Goal: Use online tool/utility: Utilize a website feature to perform a specific function

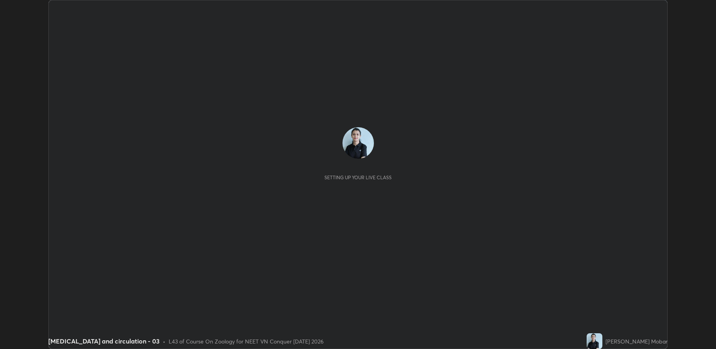
scroll to position [349, 716]
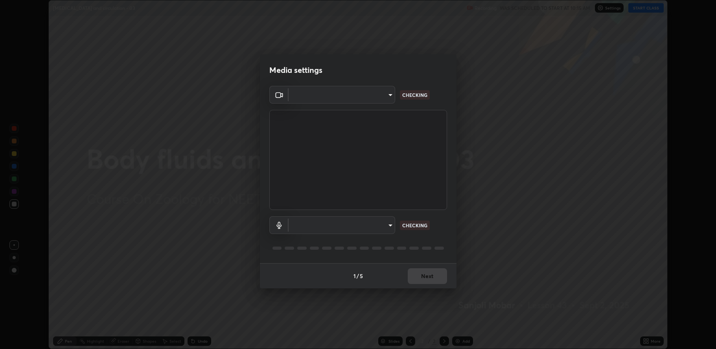
type input "fbf3bf66c54ebdc22d4a916e1eeea5187fc1625fd733ae2b86b360c30985395f"
type input "default"
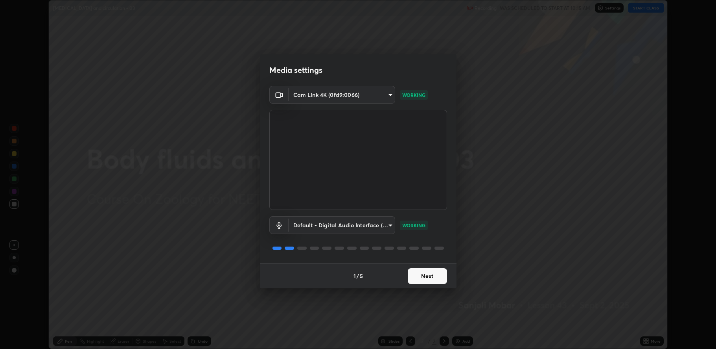
click at [428, 275] on button "Next" at bounding box center [427, 276] width 39 height 16
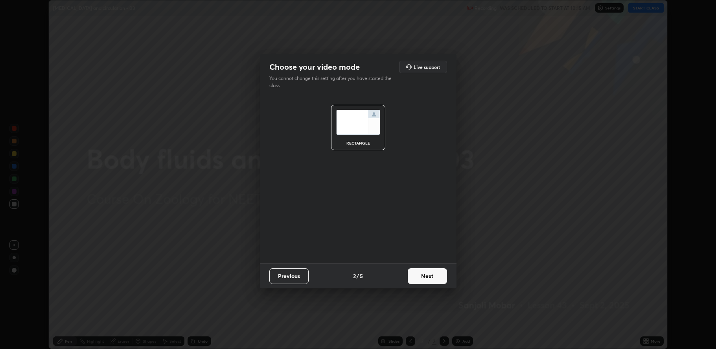
click at [430, 276] on button "Next" at bounding box center [427, 276] width 39 height 16
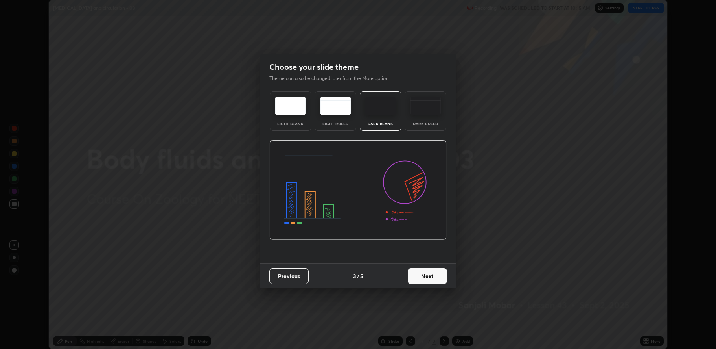
click at [430, 277] on button "Next" at bounding box center [427, 276] width 39 height 16
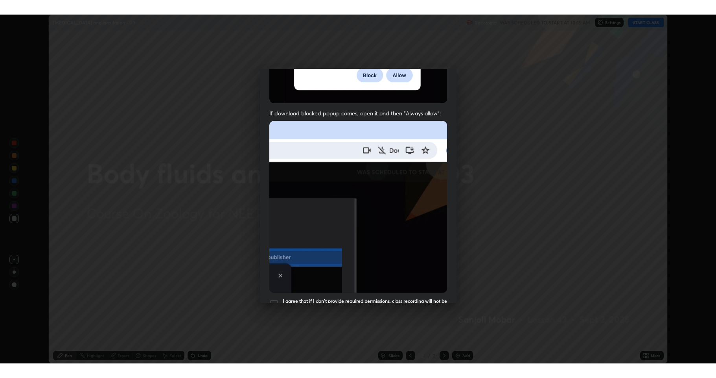
scroll to position [160, 0]
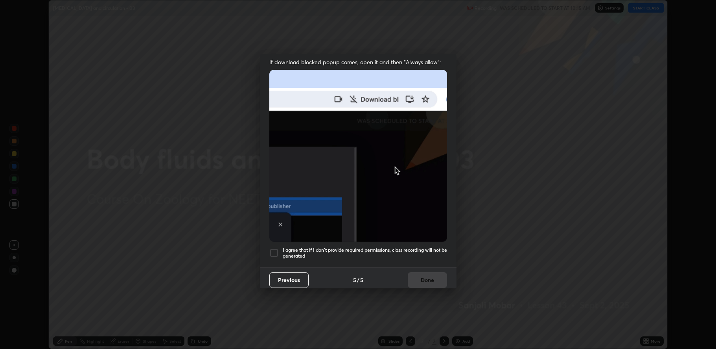
click at [270, 250] on div at bounding box center [273, 252] width 9 height 9
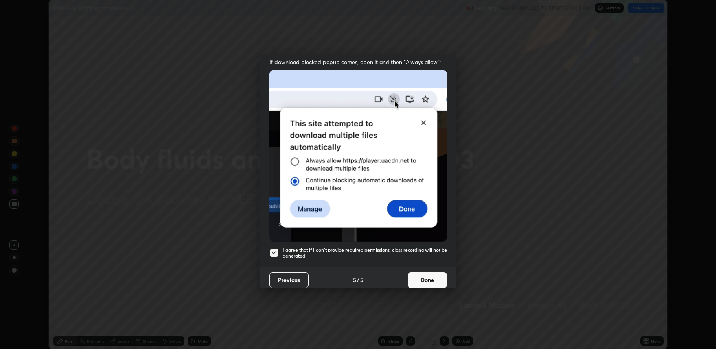
click at [422, 275] on button "Done" at bounding box center [427, 280] width 39 height 16
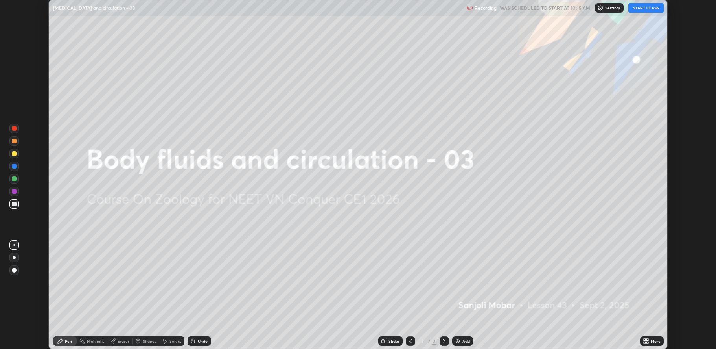
click at [643, 9] on button "START CLASS" at bounding box center [646, 7] width 35 height 9
click at [648, 342] on icon at bounding box center [648, 342] width 2 height 2
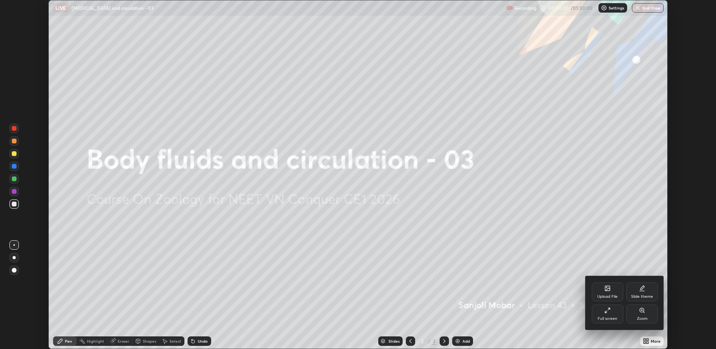
click at [610, 314] on div "Full screen" at bounding box center [607, 313] width 31 height 19
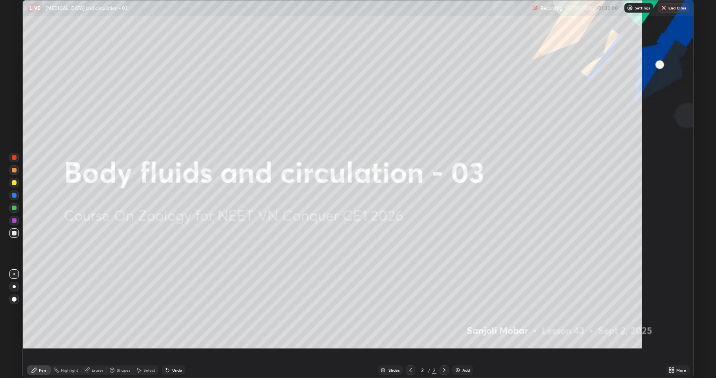
scroll to position [378, 716]
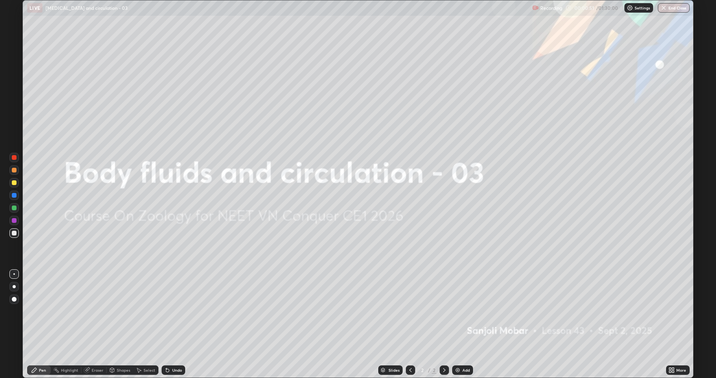
click at [177, 348] on div "Undo" at bounding box center [177, 370] width 10 height 4
click at [178, 348] on div "Undo" at bounding box center [177, 370] width 10 height 4
click at [179, 348] on div "Undo" at bounding box center [177, 370] width 10 height 4
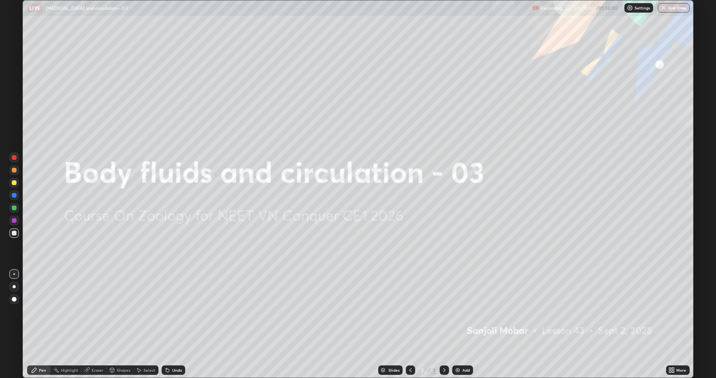
click at [180, 348] on div "Undo" at bounding box center [177, 370] width 10 height 4
click at [181, 348] on div "Undo" at bounding box center [174, 369] width 24 height 9
click at [182, 348] on div "Undo" at bounding box center [174, 369] width 24 height 9
click at [183, 348] on div "Undo" at bounding box center [174, 369] width 24 height 9
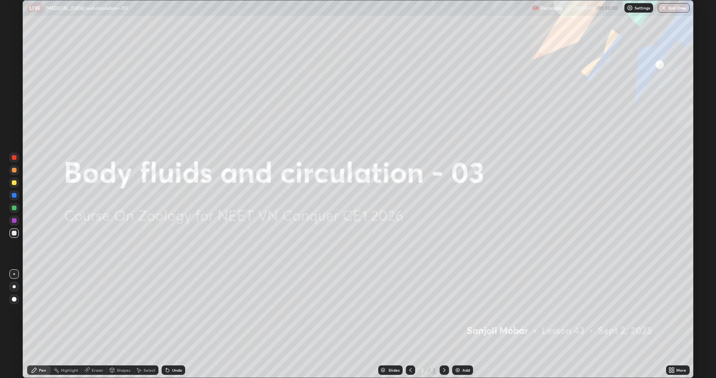
click at [183, 348] on div "Undo" at bounding box center [174, 369] width 24 height 9
click at [460, 348] on img at bounding box center [458, 370] width 6 height 6
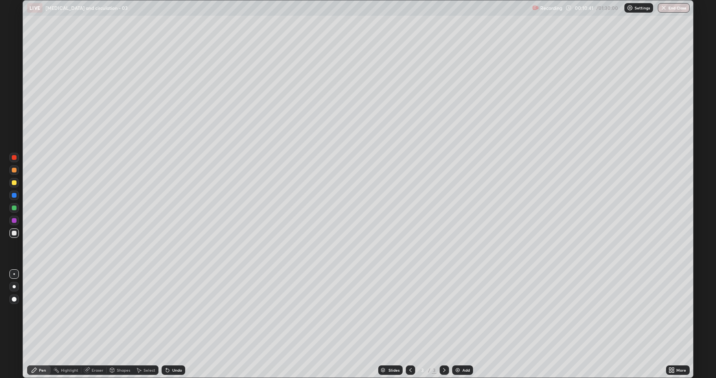
click at [179, 348] on div "Undo" at bounding box center [177, 370] width 10 height 4
click at [13, 185] on div at bounding box center [13, 182] width 9 height 9
click at [171, 348] on div "Undo" at bounding box center [174, 369] width 24 height 9
click at [175, 348] on div "Undo" at bounding box center [177, 370] width 10 height 4
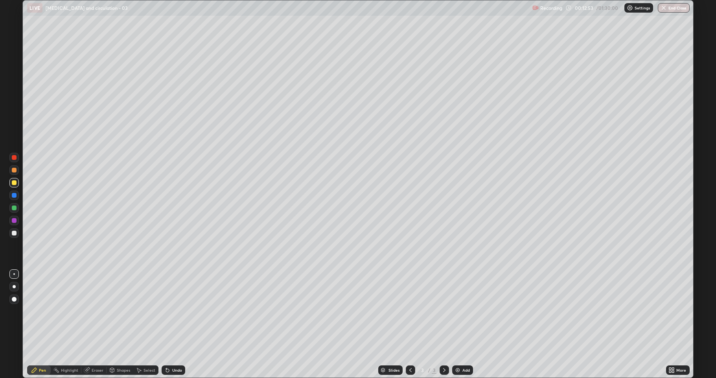
click at [179, 348] on div "Undo" at bounding box center [177, 370] width 10 height 4
click at [178, 348] on div "Undo" at bounding box center [177, 370] width 10 height 4
click at [15, 233] on div at bounding box center [14, 233] width 5 height 5
click at [13, 170] on div at bounding box center [14, 170] width 5 height 5
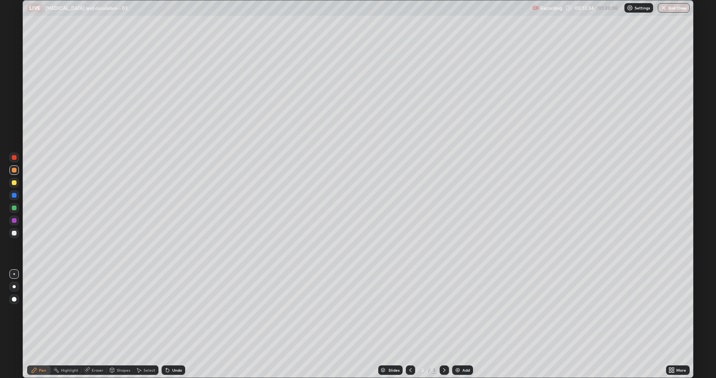
click at [100, 348] on div "Eraser" at bounding box center [93, 369] width 25 height 9
click at [44, 348] on div "Pen" at bounding box center [42, 370] width 7 height 4
click at [176, 348] on div "Undo" at bounding box center [174, 369] width 24 height 9
click at [175, 348] on div "Undo" at bounding box center [177, 370] width 10 height 4
click at [176, 348] on div "Undo" at bounding box center [177, 370] width 10 height 4
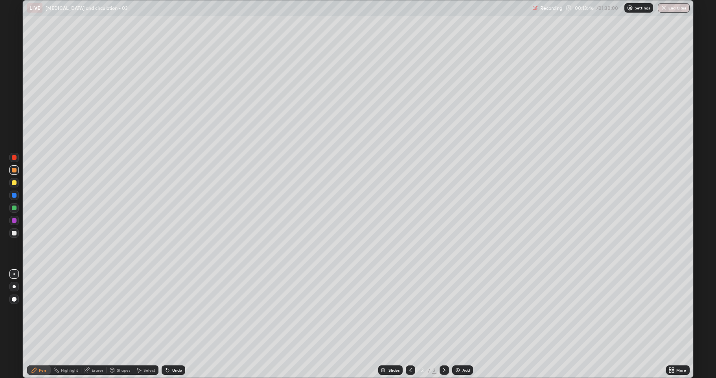
click at [178, 348] on div "Undo" at bounding box center [177, 370] width 10 height 4
click at [179, 348] on div "Undo" at bounding box center [177, 370] width 10 height 4
click at [180, 348] on div "Undo" at bounding box center [177, 370] width 10 height 4
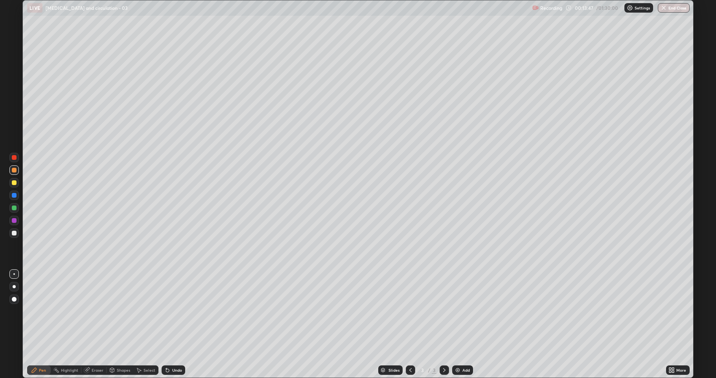
click at [181, 348] on div "Undo" at bounding box center [177, 370] width 10 height 4
click at [183, 348] on div "Undo" at bounding box center [174, 369] width 24 height 9
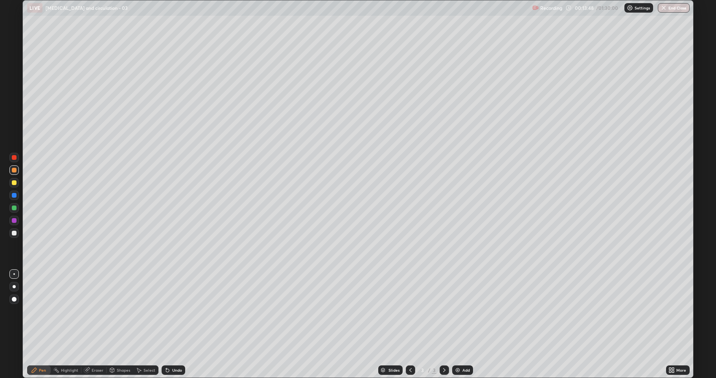
click at [184, 348] on div "Undo" at bounding box center [174, 369] width 24 height 9
click at [183, 348] on div "Undo" at bounding box center [174, 369] width 24 height 9
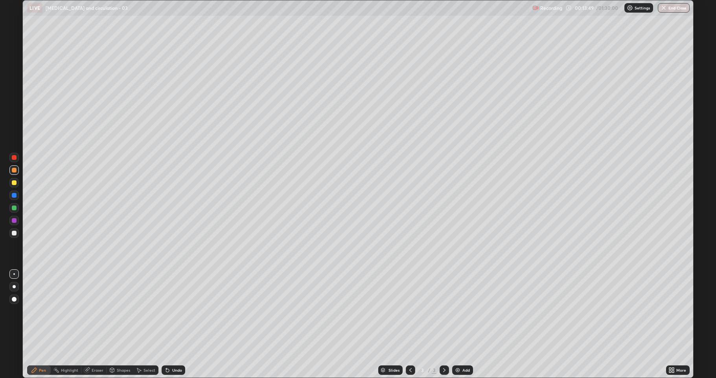
click at [183, 348] on div "Undo" at bounding box center [174, 369] width 24 height 9
click at [180, 348] on div "Undo" at bounding box center [177, 370] width 10 height 4
click at [183, 348] on div "Undo" at bounding box center [174, 369] width 24 height 9
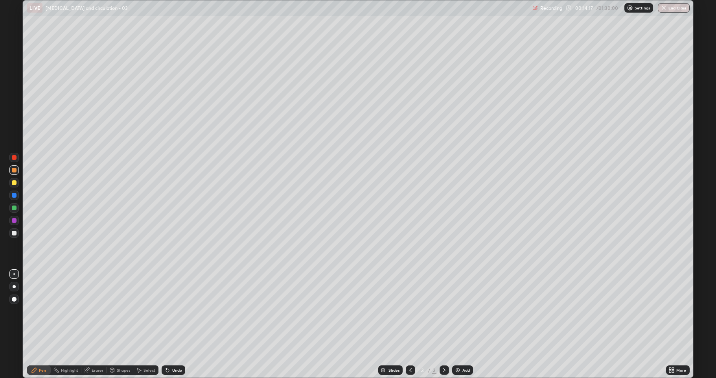
click at [184, 348] on div "Undo" at bounding box center [174, 369] width 24 height 9
click at [183, 348] on div "Undo" at bounding box center [174, 369] width 24 height 9
click at [184, 348] on div "Undo" at bounding box center [174, 369] width 24 height 9
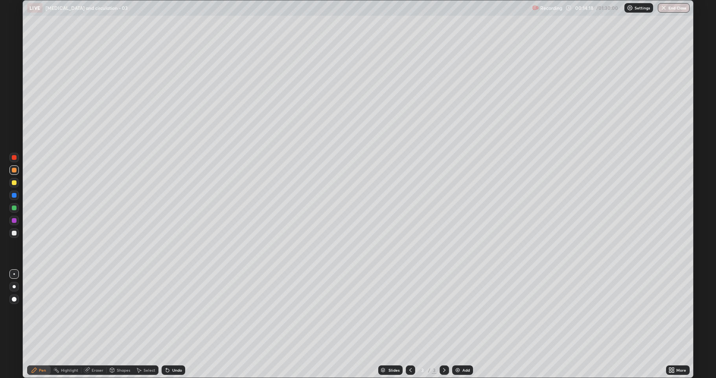
click at [183, 348] on div "Undo" at bounding box center [174, 369] width 24 height 9
click at [176, 348] on div "Undo" at bounding box center [177, 370] width 10 height 4
click at [178, 348] on div "Undo" at bounding box center [177, 370] width 10 height 4
click at [184, 348] on div "Undo" at bounding box center [174, 369] width 24 height 9
click at [14, 232] on div at bounding box center [14, 233] width 5 height 5
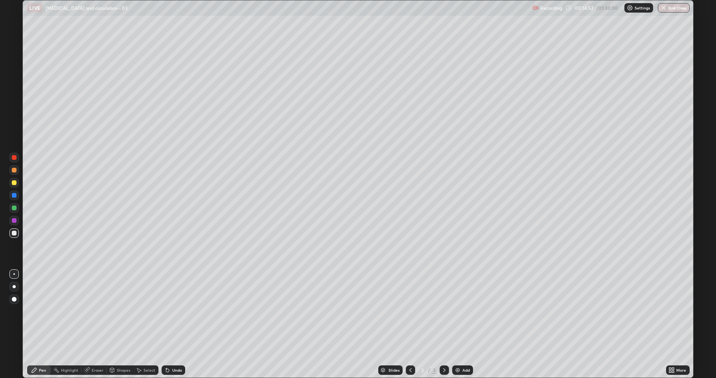
click at [173, 348] on div "Undo" at bounding box center [177, 370] width 10 height 4
click at [173, 348] on div "Undo" at bounding box center [174, 369] width 24 height 9
click at [173, 348] on div "Undo" at bounding box center [177, 370] width 10 height 4
click at [175, 348] on div "Undo" at bounding box center [177, 370] width 10 height 4
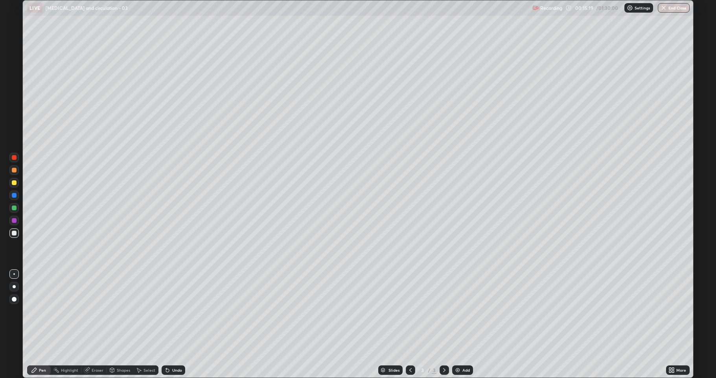
click at [14, 183] on div at bounding box center [14, 182] width 5 height 5
click at [10, 231] on div at bounding box center [13, 232] width 9 height 9
click at [175, 348] on div "Undo" at bounding box center [177, 370] width 10 height 4
click at [173, 348] on div "Undo" at bounding box center [174, 369] width 24 height 9
click at [172, 348] on div "Undo" at bounding box center [174, 369] width 24 height 9
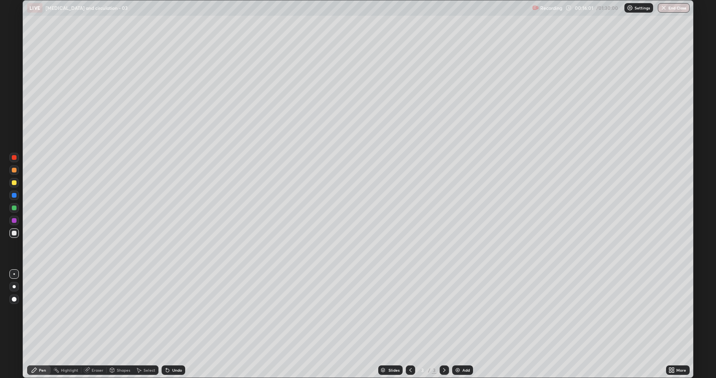
click at [171, 348] on div "Undo" at bounding box center [174, 369] width 24 height 9
